Goal: Task Accomplishment & Management: Manage account settings

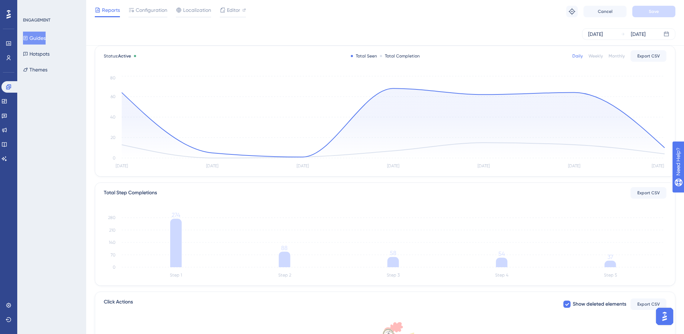
scroll to position [72, 0]
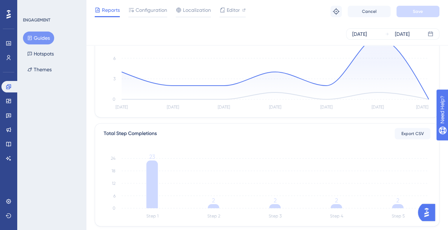
scroll to position [108, 0]
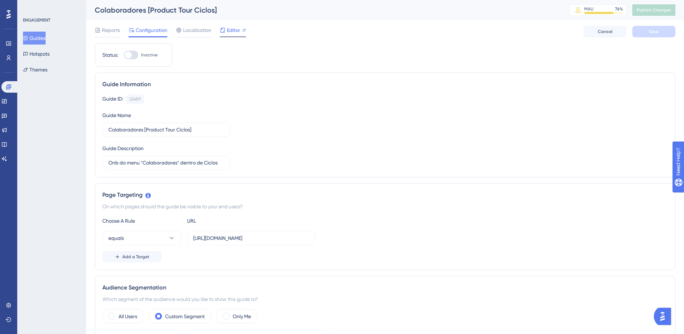
click at [237, 31] on span "Editor" at bounding box center [233, 30] width 13 height 9
click at [657, 9] on span "Publish Changes" at bounding box center [653, 10] width 34 height 6
click at [223, 12] on icon at bounding box center [222, 13] width 7 height 7
click at [133, 55] on div at bounding box center [131, 55] width 14 height 9
click at [124, 55] on input "Inactive" at bounding box center [123, 55] width 0 height 0
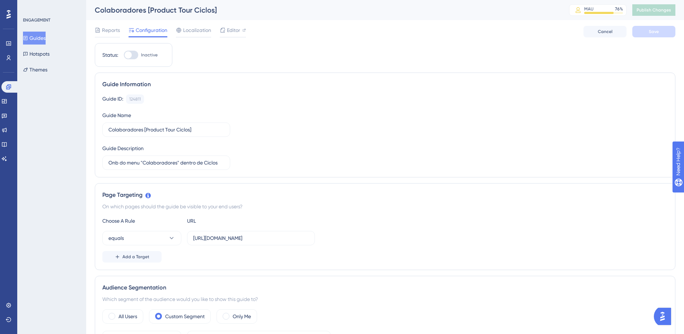
checkbox input "true"
click at [659, 31] on button "Save" at bounding box center [653, 31] width 43 height 11
click at [663, 10] on span "Publish Changes" at bounding box center [653, 10] width 34 height 6
click at [225, 12] on icon at bounding box center [222, 13] width 7 height 7
click at [139, 9] on div "Colaboradores [Product Tour Ciclos]" at bounding box center [323, 10] width 456 height 10
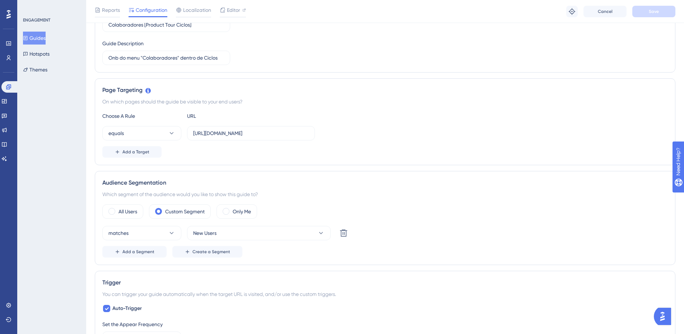
scroll to position [179, 0]
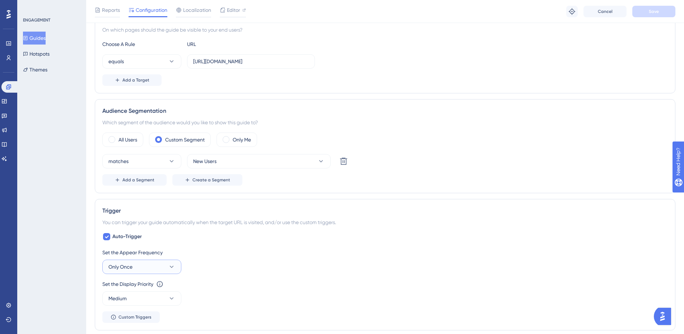
click at [171, 266] on icon at bounding box center [172, 267] width 4 height 2
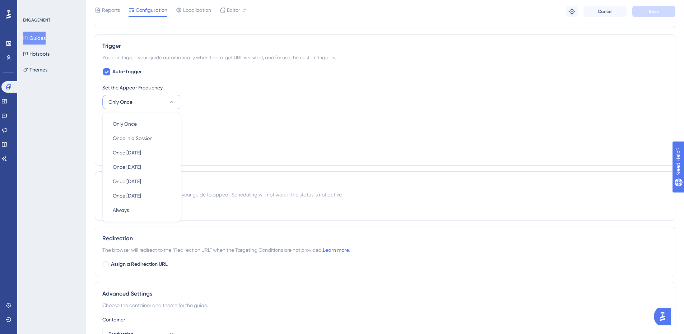
click at [253, 127] on div "Set the Display Priority This option will set the display priority between auto…" at bounding box center [384, 128] width 565 height 26
click at [105, 210] on div at bounding box center [106, 208] width 7 height 7
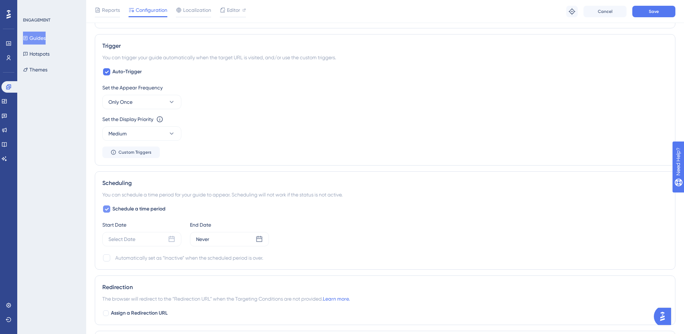
click at [105, 210] on icon at bounding box center [106, 209] width 4 height 6
checkbox input "false"
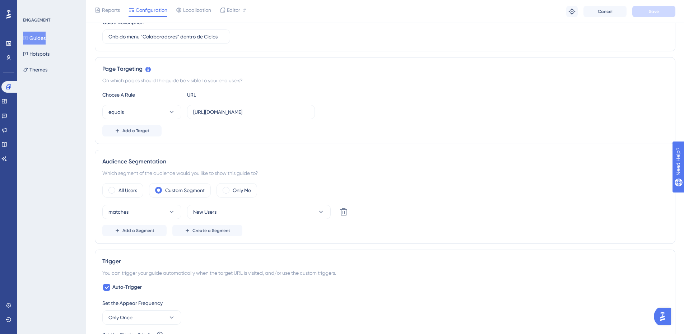
scroll to position [0, 0]
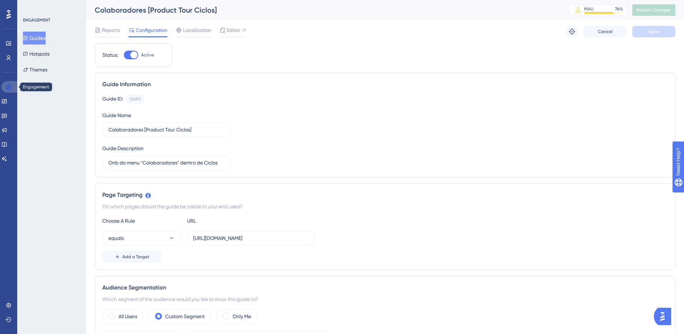
click at [9, 85] on icon at bounding box center [9, 87] width 6 height 6
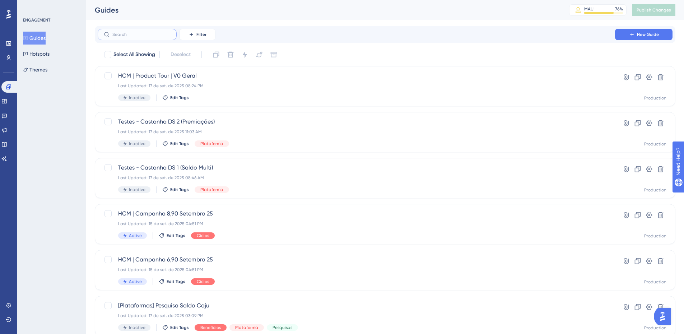
click at [143, 37] on input "text" at bounding box center [141, 34] width 58 height 5
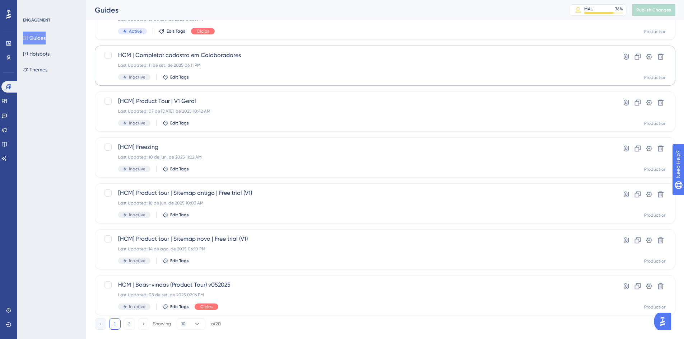
scroll to position [218, 0]
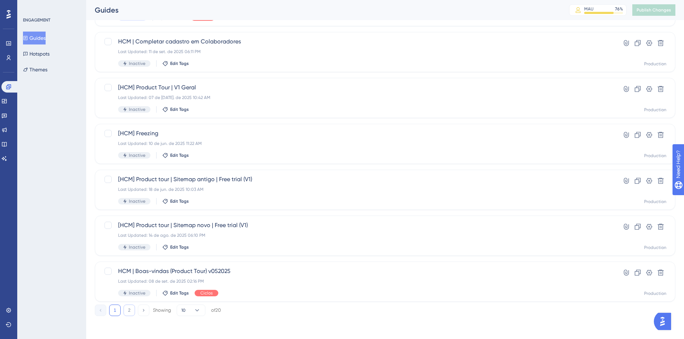
click at [129, 310] on button "2" at bounding box center [128, 310] width 11 height 11
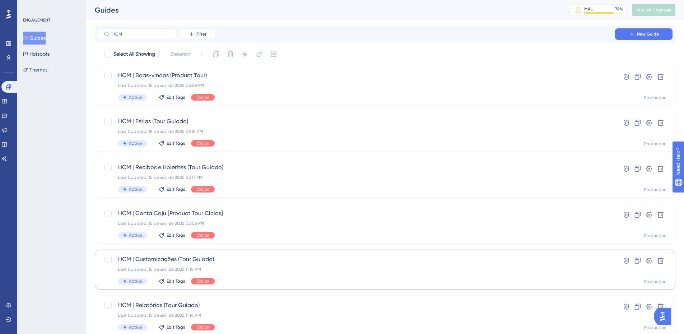
scroll to position [0, 0]
drag, startPoint x: 122, startPoint y: 36, endPoint x: 104, endPoint y: 39, distance: 18.5
click at [104, 39] on label "HCM" at bounding box center [137, 34] width 79 height 11
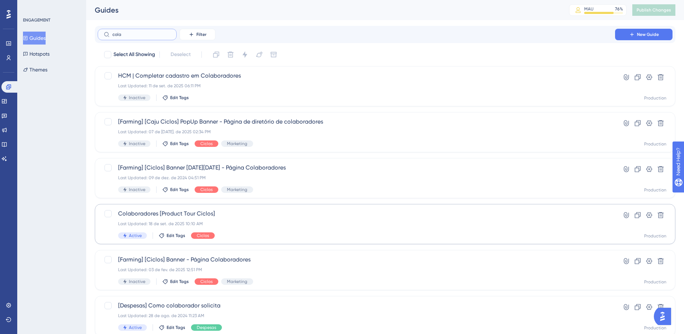
type input "cola"
click at [187, 211] on span "Colaboradores [Product Tour Ciclos]" at bounding box center [356, 213] width 476 height 9
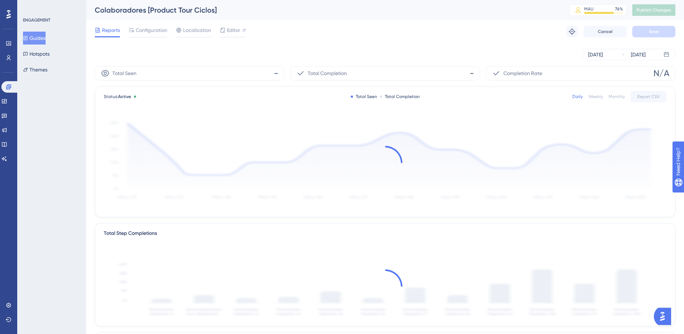
click at [94, 9] on div "Colaboradores [Product Tour Ciclos] MAU 76 % Click to see add-on and upgrade op…" at bounding box center [385, 10] width 598 height 20
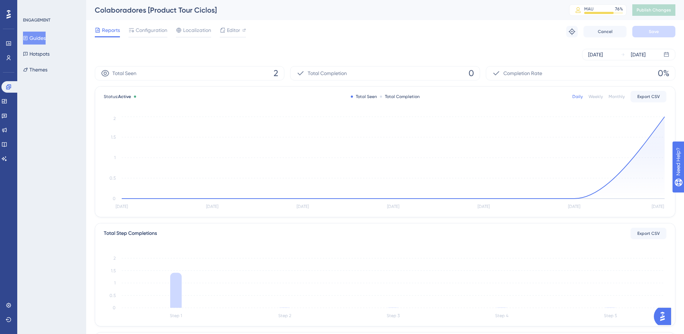
click at [96, 11] on div "Colaboradores [Product Tour Ciclos]" at bounding box center [323, 10] width 456 height 10
click at [99, 9] on div "Colaboradores [Product Tour Ciclos]" at bounding box center [323, 10] width 456 height 10
click at [177, 10] on div "Colaboradores [Product Tour Ciclos]" at bounding box center [323, 10] width 456 height 10
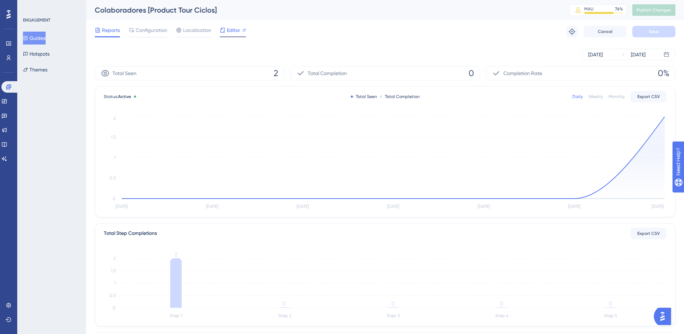
click at [237, 28] on span "Editor" at bounding box center [233, 30] width 13 height 9
click at [41, 38] on button "Guides" at bounding box center [34, 38] width 23 height 13
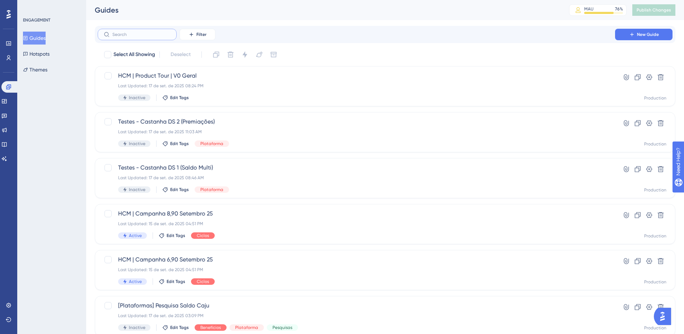
click at [129, 34] on input "text" at bounding box center [141, 34] width 58 height 5
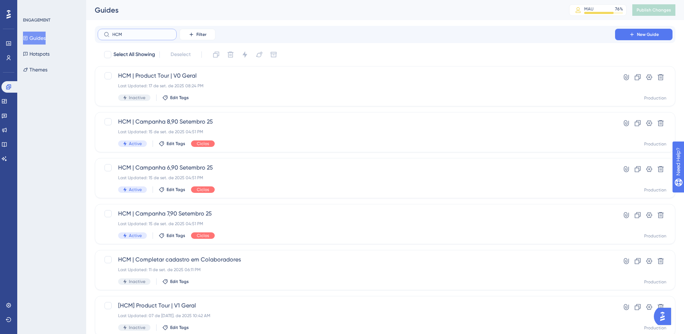
drag, startPoint x: 132, startPoint y: 34, endPoint x: 94, endPoint y: 41, distance: 38.7
click at [94, 41] on div "Performance Users Engagement Widgets Feedback Product Updates Knowledge Base AI…" at bounding box center [385, 273] width 598 height 546
type input "o"
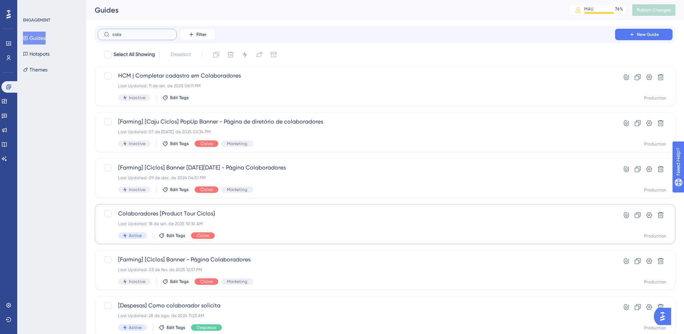
type input "cola"
click at [154, 211] on span "Colaboradores [Product Tour Ciclos]" at bounding box center [356, 213] width 476 height 9
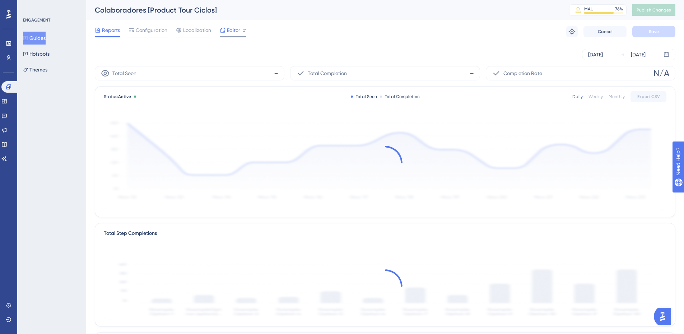
click at [230, 31] on span "Editor" at bounding box center [233, 30] width 13 height 9
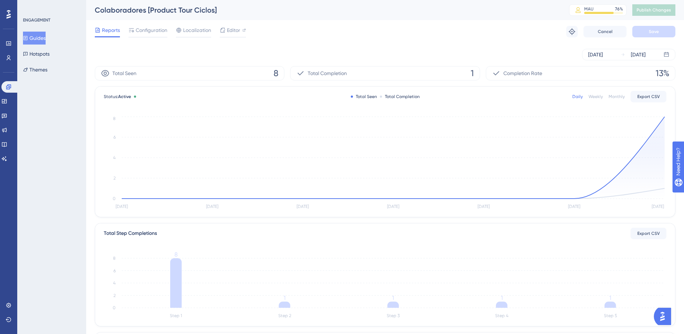
click at [102, 32] on span "Reports" at bounding box center [111, 30] width 18 height 9
click at [154, 29] on span "Configuration" at bounding box center [152, 30] width 32 height 9
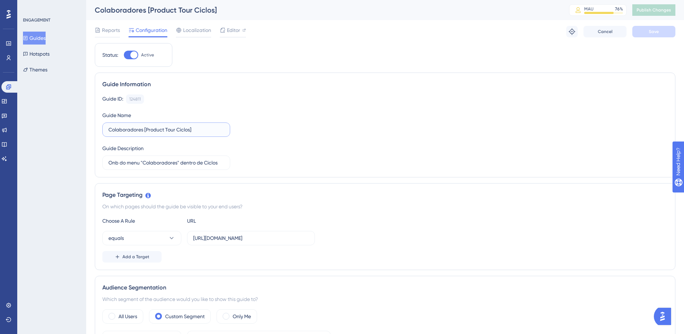
click at [109, 129] on input "Colaboradores [Product Tour Ciclos]" at bounding box center [166, 130] width 116 height 8
click at [122, 131] on input "HCM - Colaboradores [Product Tour Ciclos]" at bounding box center [166, 130] width 116 height 8
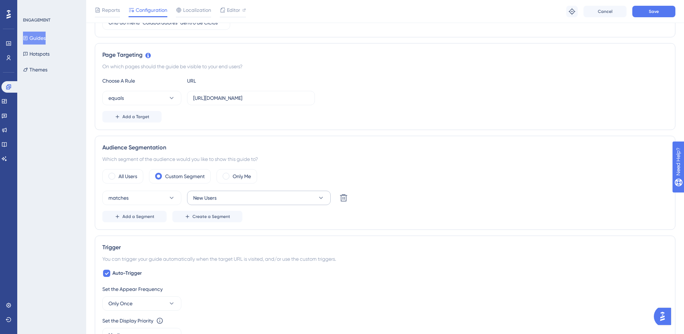
scroll to position [144, 0]
type input "HCM - Colaboradores [Product Tour Ciclos]"
click at [651, 11] on span "Save" at bounding box center [654, 12] width 10 height 6
click at [226, 16] on icon at bounding box center [222, 13] width 7 height 7
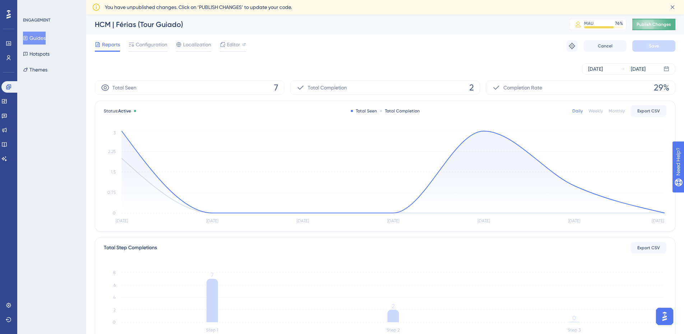
click at [662, 24] on span "Publish Changes" at bounding box center [653, 25] width 34 height 6
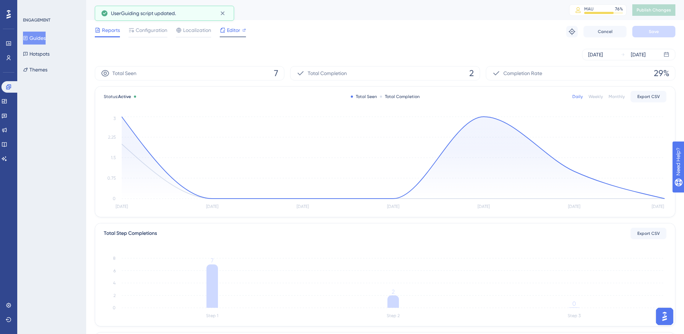
click at [231, 27] on span "Editor" at bounding box center [233, 30] width 13 height 9
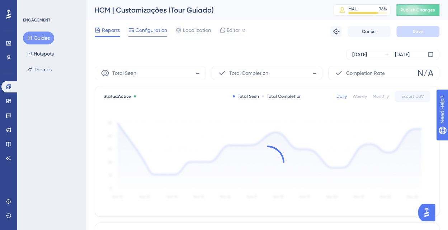
click at [151, 31] on span "Configuration" at bounding box center [152, 30] width 32 height 9
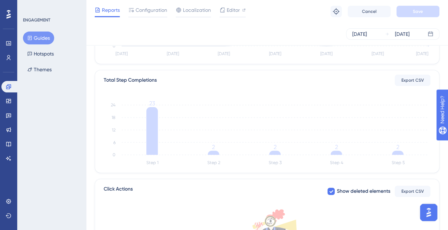
scroll to position [91, 0]
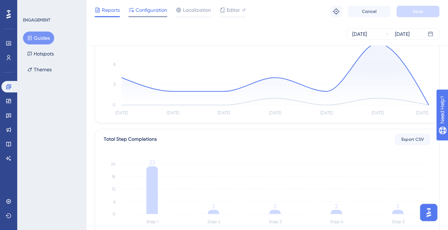
click at [158, 12] on span "Configuration" at bounding box center [152, 10] width 32 height 9
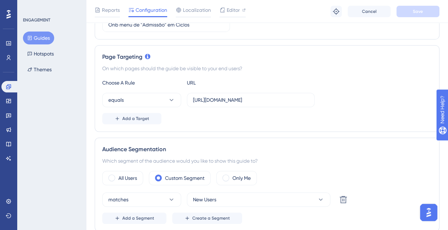
scroll to position [179, 0]
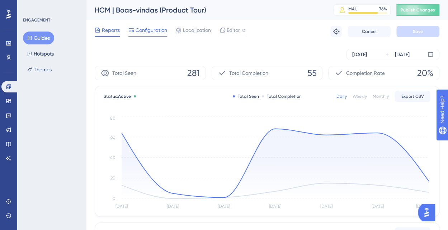
click at [147, 31] on span "Configuration" at bounding box center [152, 30] width 32 height 9
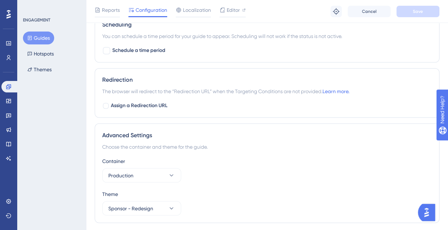
scroll to position [557, 0]
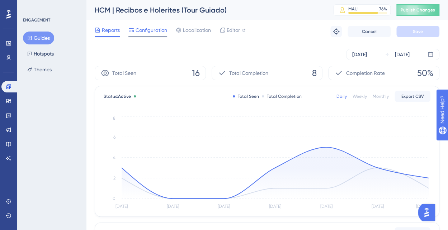
click at [156, 29] on span "Configuration" at bounding box center [152, 30] width 32 height 9
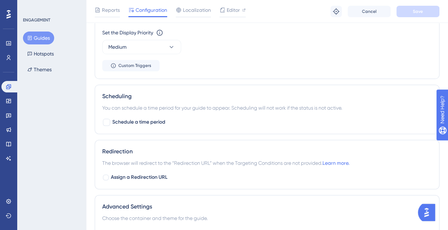
scroll to position [522, 0]
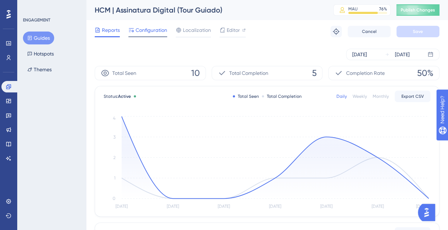
click at [157, 29] on span "Configuration" at bounding box center [152, 30] width 32 height 9
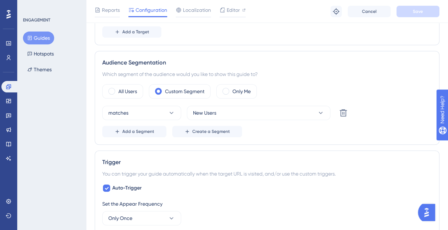
scroll to position [287, 0]
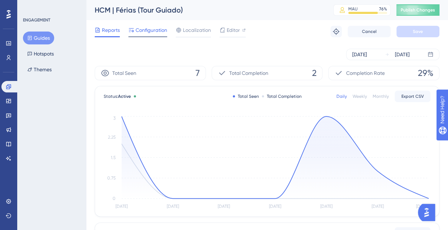
click at [155, 32] on span "Configuration" at bounding box center [152, 30] width 32 height 9
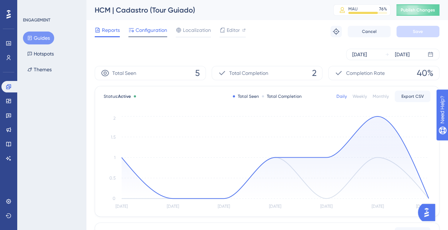
click at [147, 29] on span "Configuration" at bounding box center [152, 30] width 32 height 9
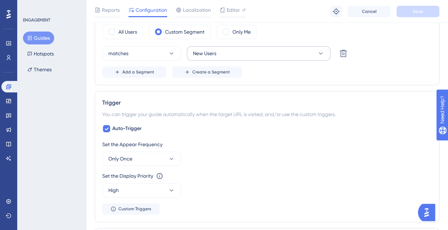
scroll to position [467, 0]
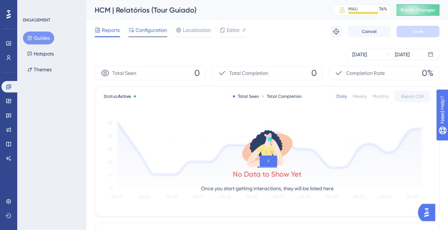
click at [157, 32] on span "Configuration" at bounding box center [152, 30] width 32 height 9
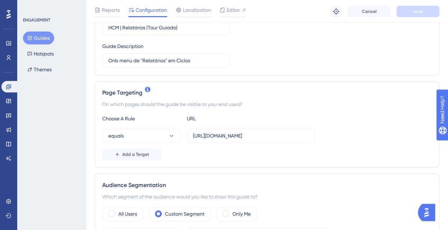
scroll to position [179, 0]
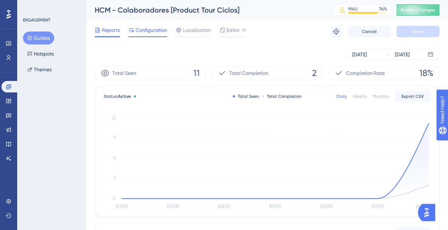
click at [150, 28] on span "Configuration" at bounding box center [152, 30] width 32 height 9
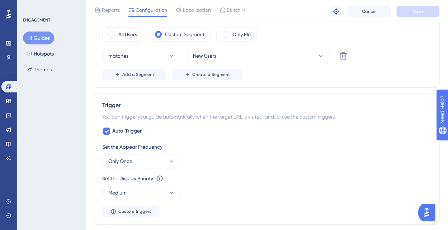
scroll to position [359, 0]
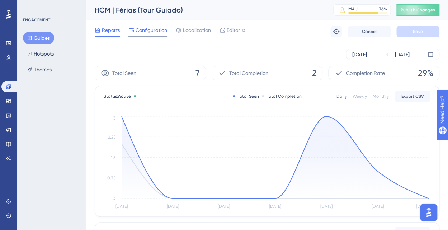
click at [160, 29] on span "Configuration" at bounding box center [152, 30] width 32 height 9
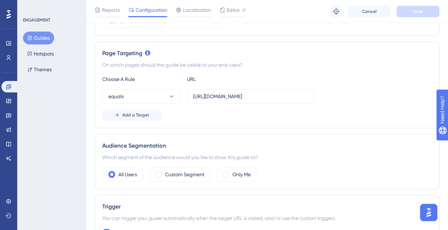
scroll to position [215, 0]
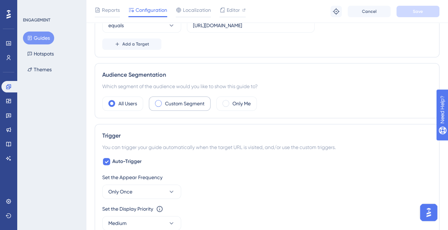
click at [159, 104] on span at bounding box center [158, 103] width 7 height 7
click at [164, 101] on input "radio" at bounding box center [164, 101] width 0 height 0
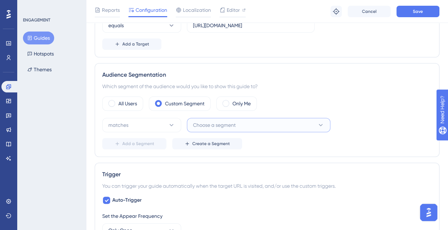
click at [242, 122] on button "Choose a segment" at bounding box center [259, 125] width 144 height 14
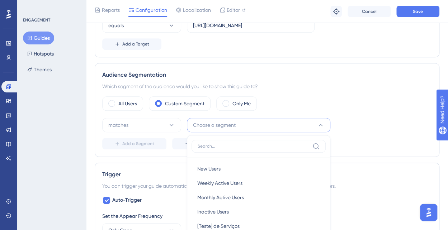
scroll to position [263, 0]
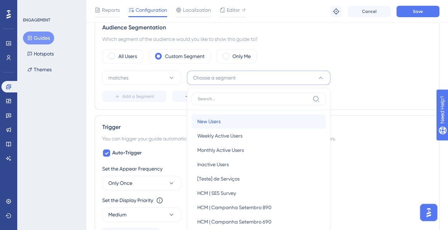
click at [242, 121] on div "New Users New Users" at bounding box center [258, 122] width 123 height 14
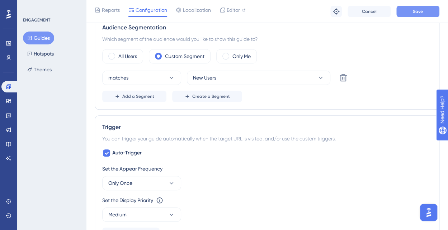
click at [413, 11] on button "Save" at bounding box center [418, 11] width 43 height 11
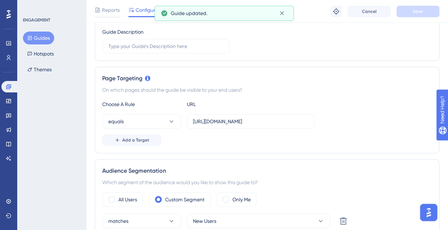
scroll to position [0, 0]
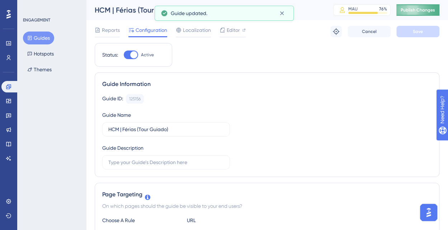
click at [422, 6] on button "Publish Changes" at bounding box center [418, 9] width 43 height 11
click at [280, 14] on icon at bounding box center [282, 13] width 7 height 7
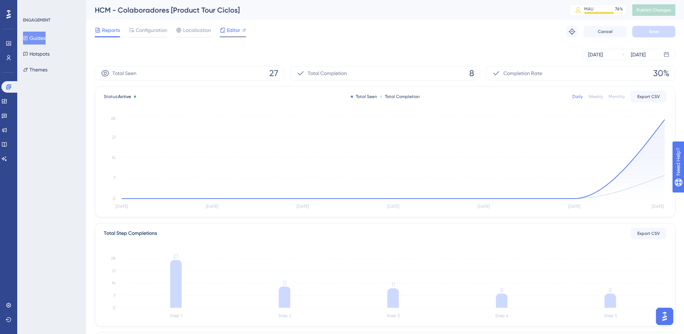
click at [237, 30] on span "Editor" at bounding box center [233, 30] width 13 height 9
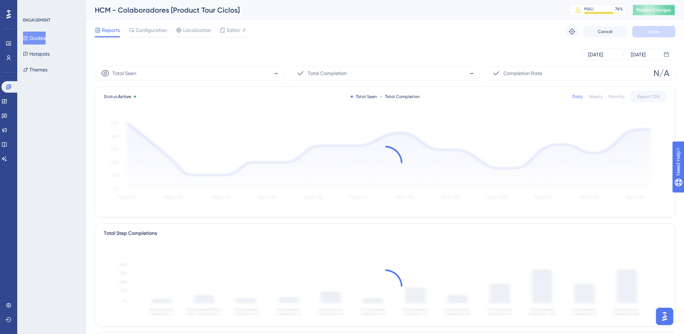
click at [659, 13] on button "Publish Changes" at bounding box center [653, 9] width 43 height 11
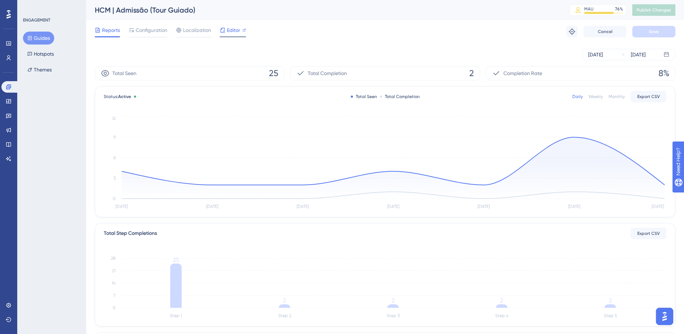
click at [231, 32] on span "Editor" at bounding box center [233, 30] width 13 height 9
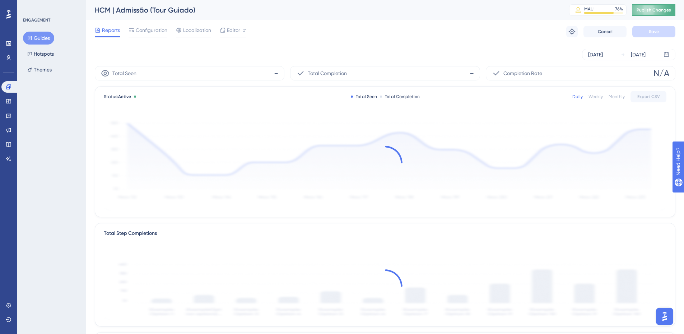
click at [661, 9] on span "Publish Changes" at bounding box center [653, 10] width 34 height 6
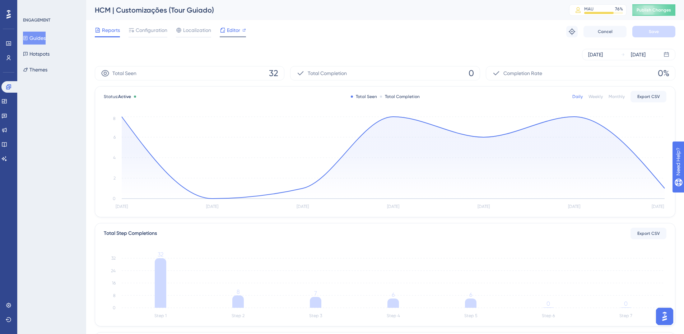
click at [229, 29] on span "Editor" at bounding box center [233, 30] width 13 height 9
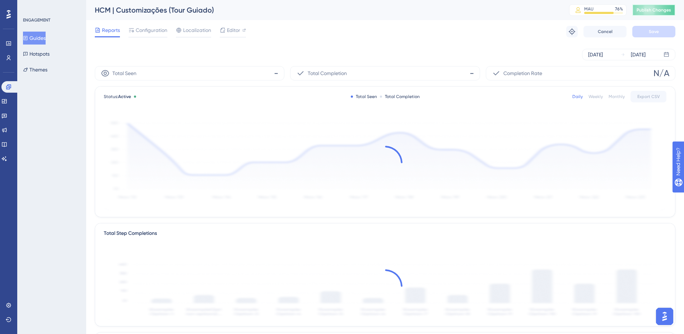
click at [453, 9] on button "Publish Changes" at bounding box center [653, 9] width 43 height 11
click at [453, 12] on span "Publish Changes" at bounding box center [653, 10] width 34 height 6
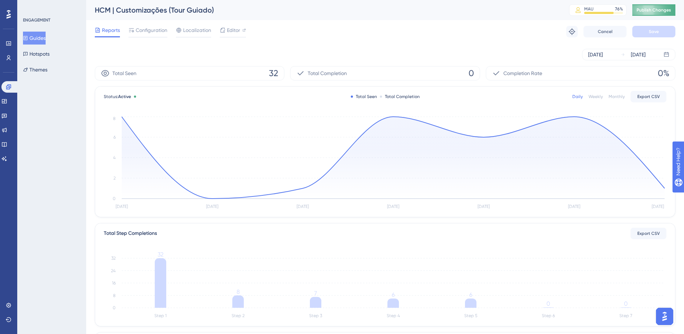
click at [453, 9] on button "Publish Changes" at bounding box center [653, 9] width 43 height 11
click at [229, 29] on span "Editor" at bounding box center [233, 30] width 13 height 9
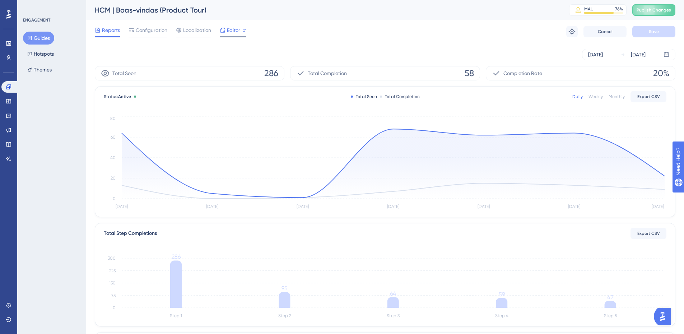
click at [235, 30] on span "Editor" at bounding box center [233, 30] width 13 height 9
